Goal: Task Accomplishment & Management: Manage account settings

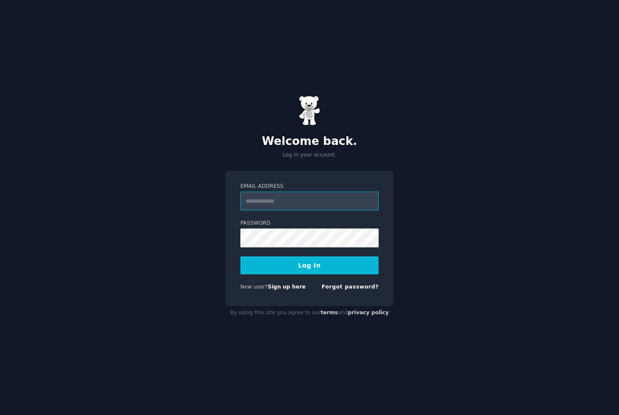
paste input "**********"
type input "**********"
click at [302, 266] on button "Log In" at bounding box center [309, 266] width 138 height 18
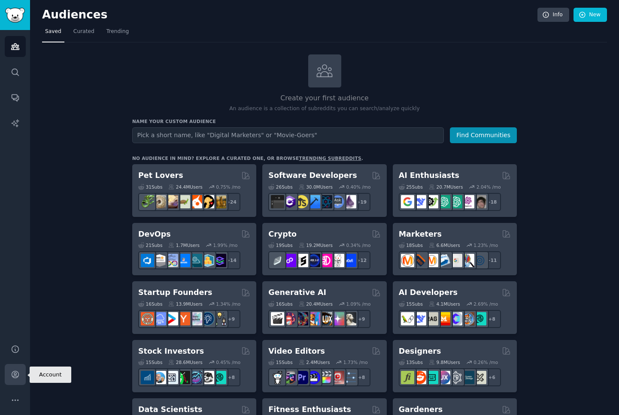
click at [16, 379] on icon "Sidebar" at bounding box center [15, 374] width 9 height 9
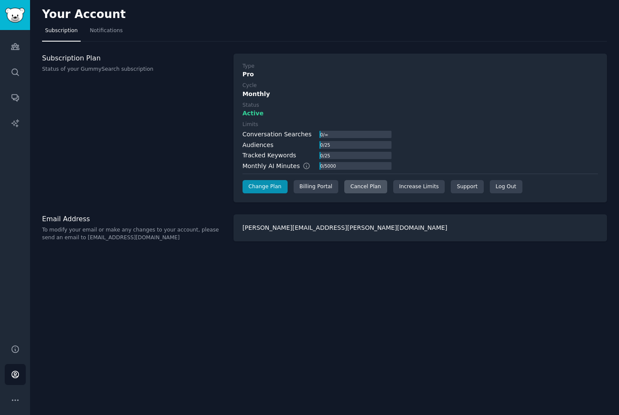
click at [366, 188] on div "Cancel Plan" at bounding box center [365, 187] width 42 height 14
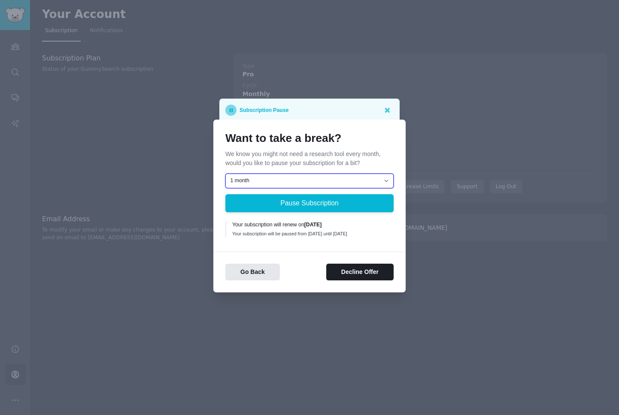
click at [314, 181] on select "1 month 2 months 3 months Choose a custom date to resume" at bounding box center [309, 181] width 168 height 15
click at [339, 274] on button "Decline Offer" at bounding box center [359, 272] width 67 height 17
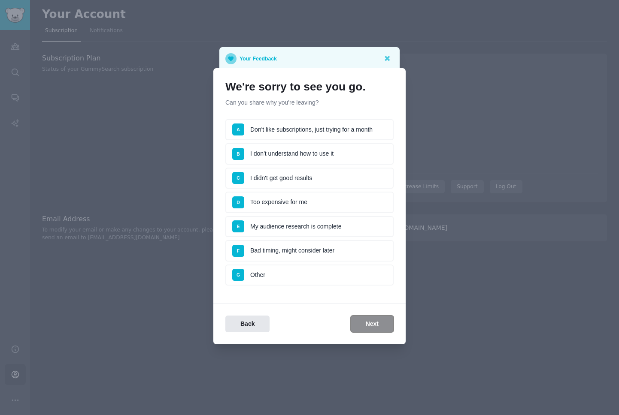
click at [353, 323] on div "Back Next" at bounding box center [309, 324] width 192 height 17
click at [360, 323] on div "Back Next" at bounding box center [309, 324] width 192 height 17
click at [291, 199] on li "D Too expensive for me" at bounding box center [309, 202] width 168 height 21
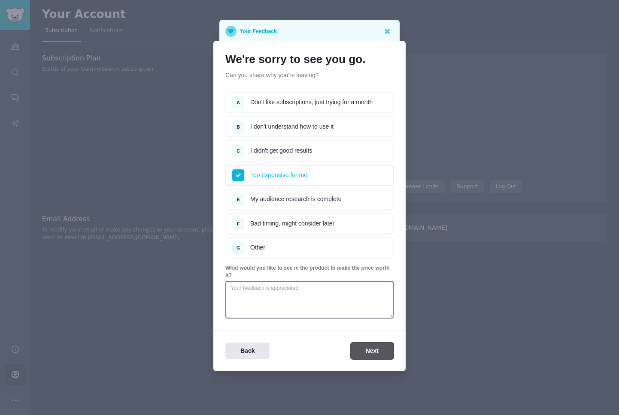
click at [367, 345] on button "Next" at bounding box center [372, 351] width 43 height 17
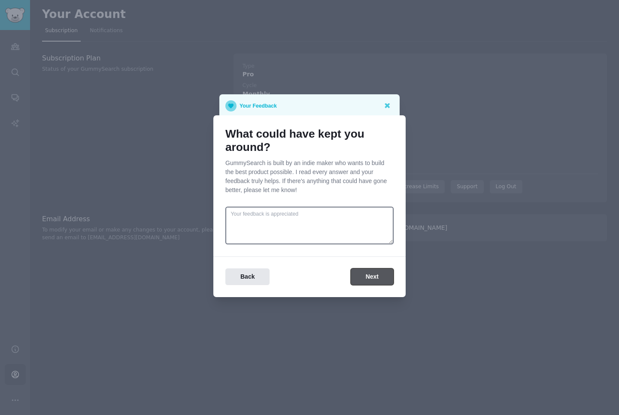
click at [363, 278] on button "Next" at bounding box center [372, 277] width 43 height 17
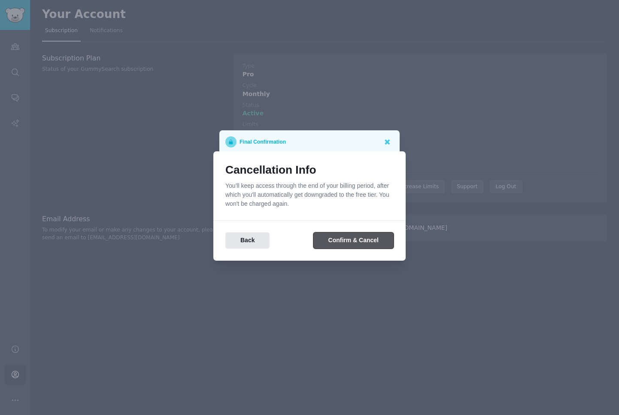
click at [348, 245] on button "Confirm & Cancel" at bounding box center [353, 241] width 80 height 17
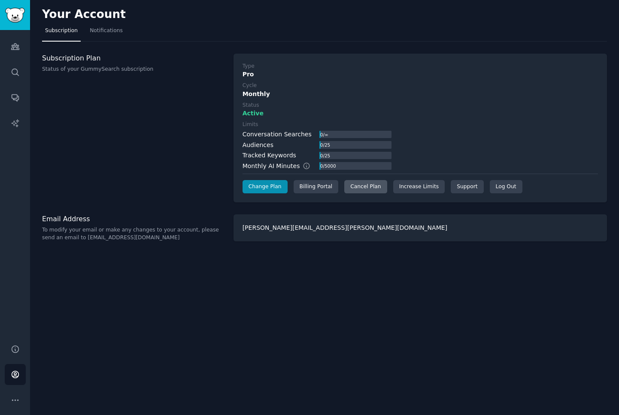
click at [364, 188] on div "Cancel Plan" at bounding box center [365, 187] width 42 height 14
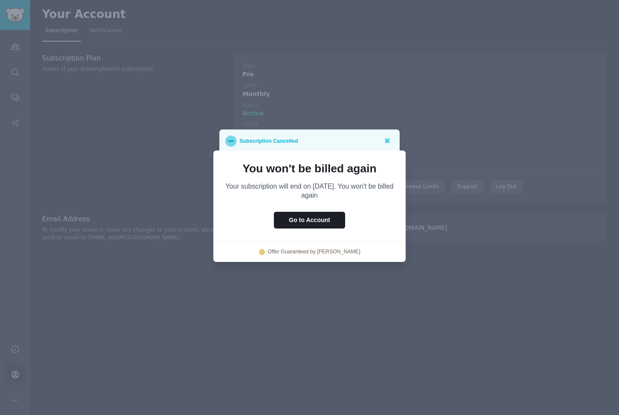
click at [386, 147] on div "Subscription Cancelled" at bounding box center [309, 141] width 180 height 23
click at [386, 143] on icon at bounding box center [386, 140] width 9 height 9
